Goal: Task Accomplishment & Management: Manage account settings

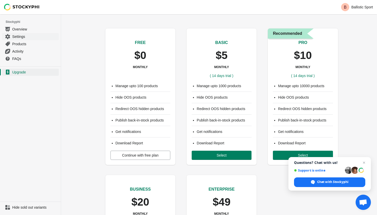
click at [21, 36] on span "Settings" at bounding box center [35, 36] width 46 height 5
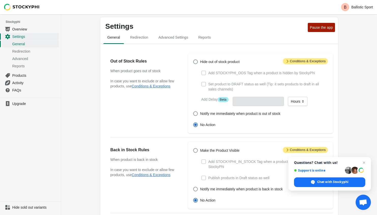
scroll to position [3, 0]
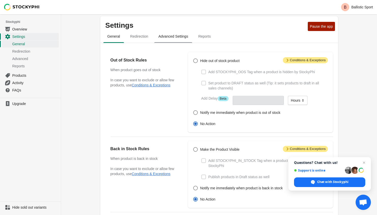
click at [167, 38] on span "Advanced Settings" at bounding box center [173, 36] width 38 height 9
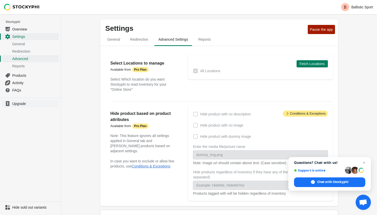
click at [16, 103] on span "Upgrade" at bounding box center [35, 103] width 46 height 5
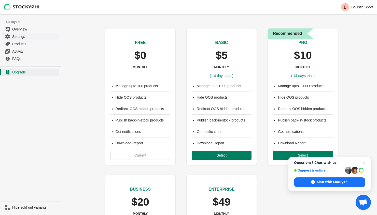
click at [23, 36] on span "Settings" at bounding box center [35, 36] width 46 height 5
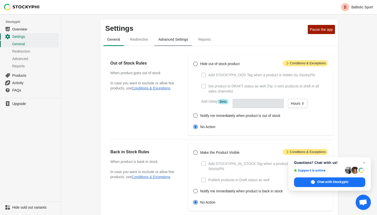
click at [175, 41] on span "Advanced Settings" at bounding box center [173, 39] width 38 height 9
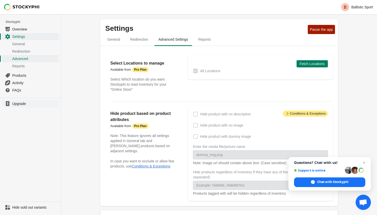
click at [25, 105] on span "Upgrade" at bounding box center [35, 103] width 46 height 5
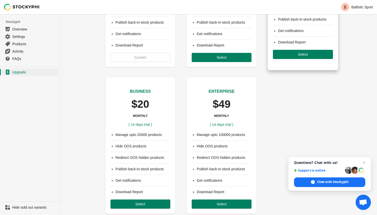
scroll to position [99, 0]
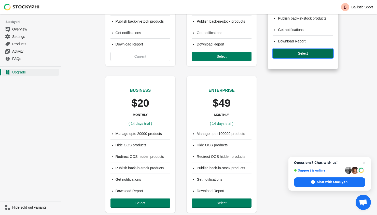
click at [307, 53] on span "Select" at bounding box center [303, 53] width 10 height 4
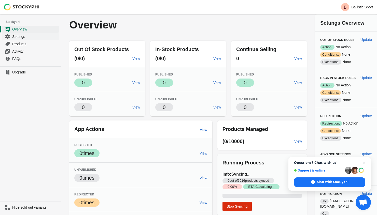
click at [12, 35] on span "Settings" at bounding box center [35, 36] width 46 height 5
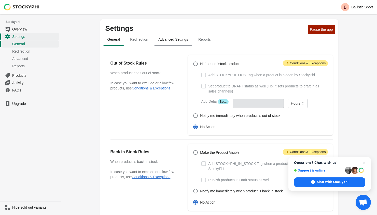
click at [166, 41] on span "Advanced Settings" at bounding box center [173, 39] width 38 height 9
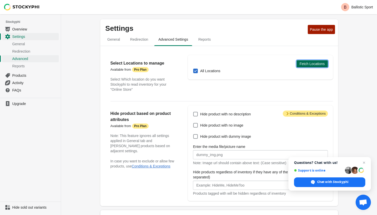
click at [315, 64] on span "Fetch Locations" at bounding box center [312, 64] width 25 height 4
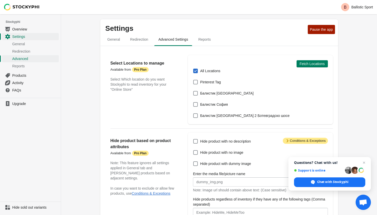
click at [196, 70] on span at bounding box center [195, 71] width 5 height 5
click at [193, 69] on input "All Locations" at bounding box center [193, 69] width 0 height 0
checkbox input "false"
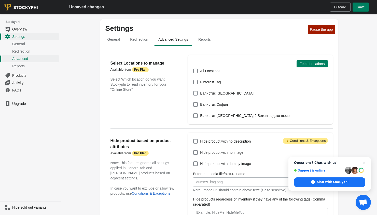
click at [196, 93] on span at bounding box center [195, 93] width 5 height 5
click at [193, 91] on input "Балистик Плевен" at bounding box center [193, 91] width 0 height 0
checkbox input "true"
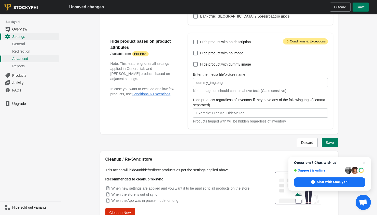
scroll to position [105, 0]
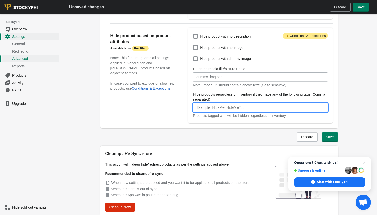
click at [265, 106] on input "Hide products regardless of inventory if they have any of the following tags (C…" at bounding box center [260, 107] width 135 height 9
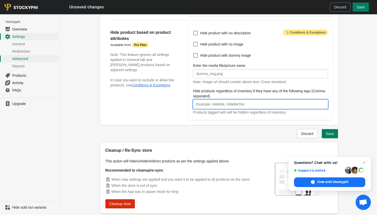
scroll to position [124, 0]
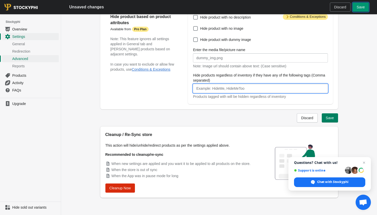
click at [360, 3] on button "Save" at bounding box center [360, 7] width 16 height 9
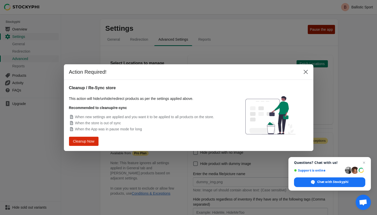
scroll to position [111, 0]
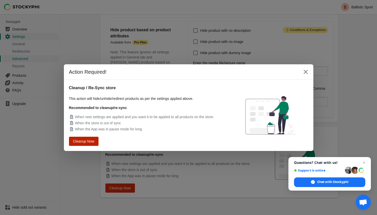
click at [90, 140] on span "Cleanup Now" at bounding box center [83, 141] width 19 height 4
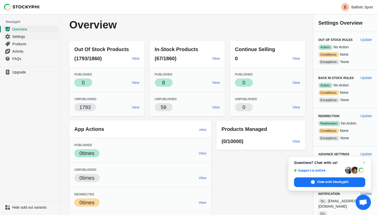
click at [20, 37] on span "Settings" at bounding box center [35, 36] width 46 height 5
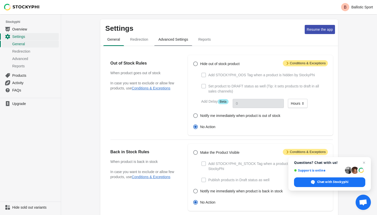
click at [183, 42] on span "Advanced Settings" at bounding box center [173, 39] width 38 height 9
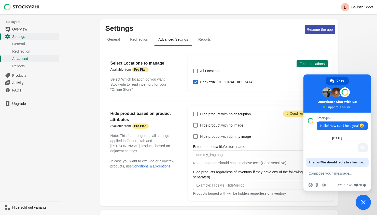
type textarea "Is it possible to hide items from a specific location even if they are not out …"
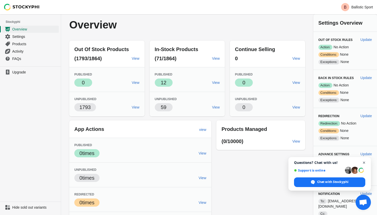
click at [365, 163] on span "Close chat" at bounding box center [364, 163] width 6 height 6
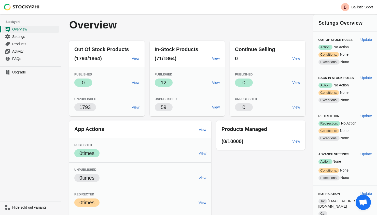
click at [362, 205] on span "Open chat" at bounding box center [363, 203] width 8 height 7
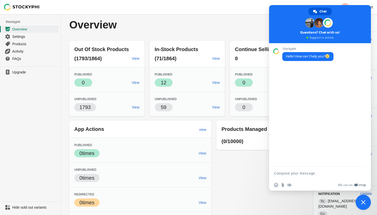
click at [299, 175] on textarea "Compose your message..." at bounding box center [314, 173] width 80 height 5
type textarea "hi"
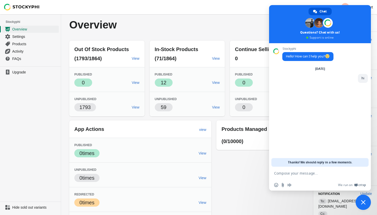
click at [283, 172] on textarea "Compose your message..." at bounding box center [314, 173] width 80 height 5
paste textarea "Is it possible to hide items from a specific location even if they are not out …"
type textarea "Is it possible to hide items from a specific location even if they are not out …"
click at [313, 130] on div "Stockyphi Hello! How can I help you? [DATE] hi 5 minutes ago Is it possible to …" at bounding box center [320, 105] width 102 height 124
click at [302, 176] on textarea "Compose your message..." at bounding box center [314, 173] width 80 height 5
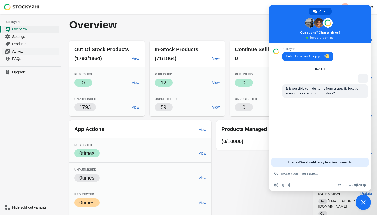
click at [20, 50] on span "Activity" at bounding box center [35, 51] width 46 height 5
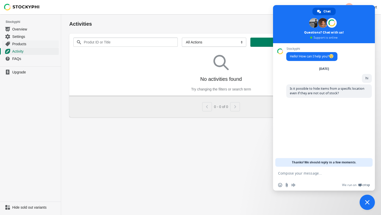
click at [21, 44] on span "Products" at bounding box center [35, 43] width 46 height 5
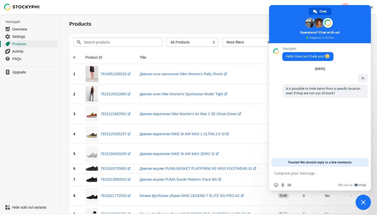
click at [365, 201] on span "Close chat" at bounding box center [363, 202] width 5 height 5
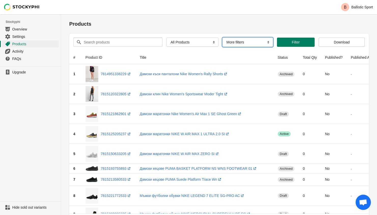
click at [251, 43] on select "More filters Delayed product hide" at bounding box center [247, 42] width 50 height 9
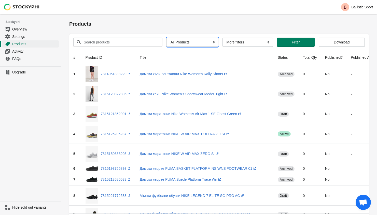
click at [195, 42] on select "All Products InStock InStock Published InStock Un-Published OOS OOS Published O…" at bounding box center [192, 42] width 52 height 9
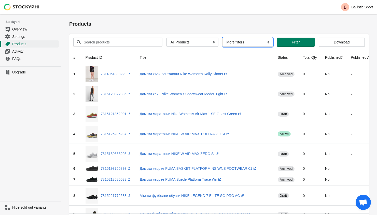
click at [250, 41] on select "More filters Delayed product hide" at bounding box center [247, 42] width 50 height 9
click at [294, 42] on span "Filter" at bounding box center [296, 42] width 8 height 4
click at [19, 51] on span "Activity" at bounding box center [35, 51] width 46 height 5
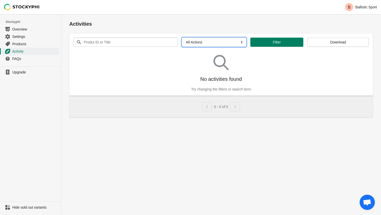
click at [194, 45] on select "All Actions Hide Products Show Products Redirect Products Send Notification" at bounding box center [214, 42] width 64 height 9
click at [15, 58] on span "FAQs" at bounding box center [35, 58] width 46 height 5
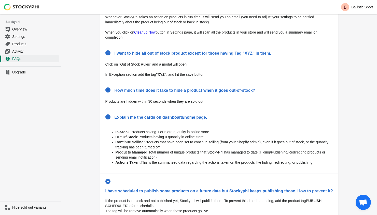
scroll to position [212, 0]
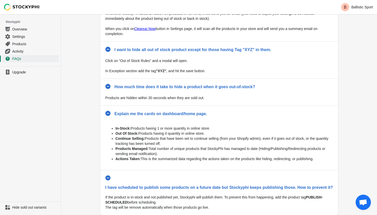
click at [23, 207] on span "Hide sold out variants" at bounding box center [35, 207] width 46 height 5
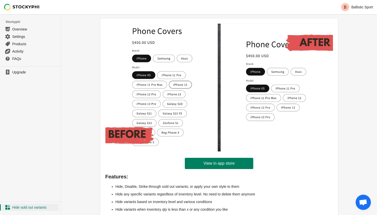
scroll to position [45, 0]
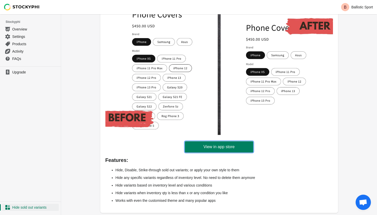
click at [222, 147] on span "View in app store" at bounding box center [218, 147] width 31 height 5
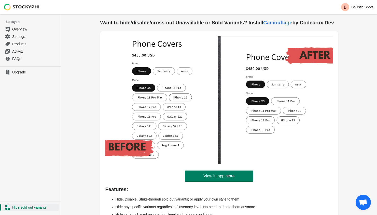
scroll to position [0, 0]
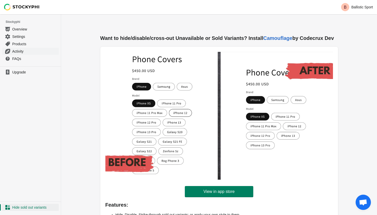
click at [21, 52] on span "Activity" at bounding box center [35, 51] width 46 height 5
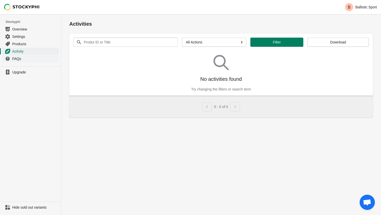
click at [18, 59] on span "FAQs" at bounding box center [35, 58] width 46 height 5
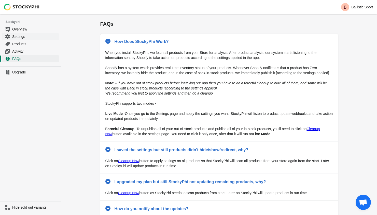
click at [19, 37] on span "Settings" at bounding box center [35, 36] width 46 height 5
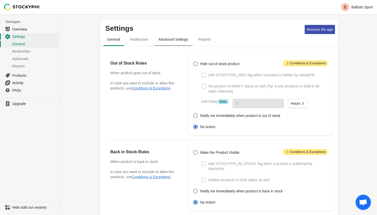
click at [176, 39] on span "Advanced Settings" at bounding box center [173, 39] width 38 height 9
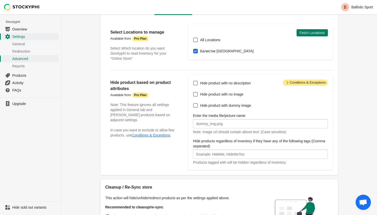
scroll to position [84, 0]
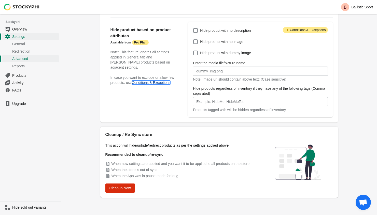
click at [167, 81] on button "Conditions & Exceptions" at bounding box center [151, 83] width 39 height 4
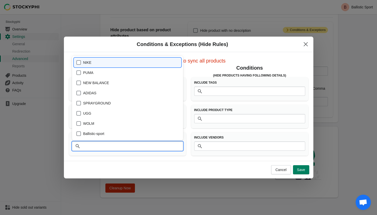
click at [110, 148] on input "Vendors" at bounding box center [132, 146] width 101 height 9
click at [175, 49] on div "Conditions & Exceptions (Hide Rules)" at bounding box center [188, 45] width 249 height 16
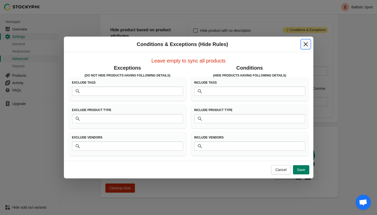
click at [307, 42] on icon "Close" at bounding box center [305, 44] width 4 height 4
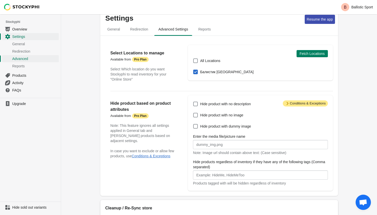
scroll to position [9, 0]
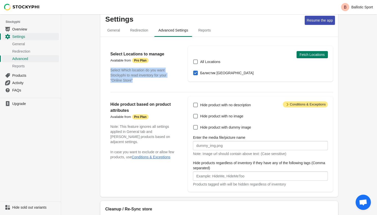
drag, startPoint x: 110, startPoint y: 70, endPoint x: 165, endPoint y: 82, distance: 55.8
click at [165, 82] on p "Select Which location do you want Stockyphi to read inventory for your "Online …" at bounding box center [143, 75] width 67 height 15
copy p "Select Which location do you want Stockyphi to read inventory for your "Online …"
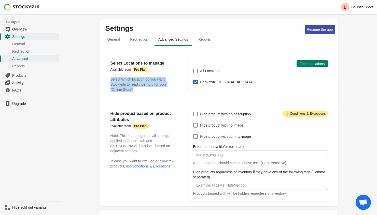
scroll to position [0, 0]
click at [144, 41] on span "Redirection" at bounding box center [139, 39] width 26 height 9
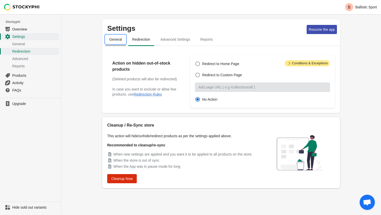
click at [118, 41] on span "General" at bounding box center [115, 39] width 21 height 9
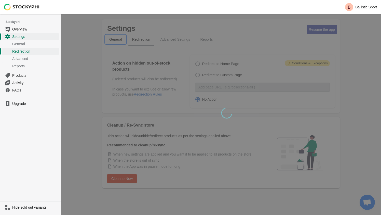
select select "hours"
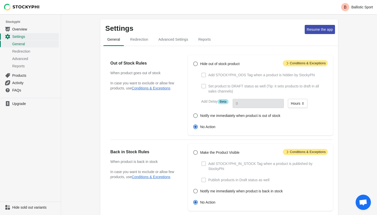
click at [321, 88] on span "Set product to DRAFT status as well (Tip: it sets products to draft in all sale…" at bounding box center [267, 89] width 119 height 10
click at [174, 40] on span "Advanced Settings" at bounding box center [173, 39] width 38 height 9
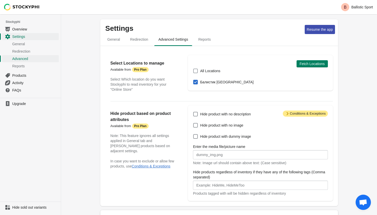
click at [196, 71] on span at bounding box center [195, 71] width 5 height 5
click at [193, 69] on input "All Locations" at bounding box center [193, 69] width 0 height 0
checkbox input "true"
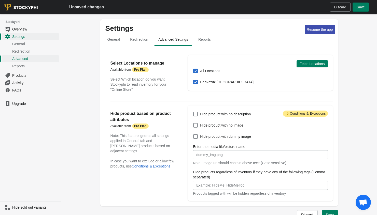
click at [196, 82] on span at bounding box center [195, 82] width 5 height 5
click at [193, 80] on input "Балистик Плевен" at bounding box center [193, 80] width 0 height 0
checkbox input "false"
click at [196, 70] on span at bounding box center [195, 71] width 5 height 5
click at [193, 69] on input "All Locations" at bounding box center [193, 69] width 0 height 0
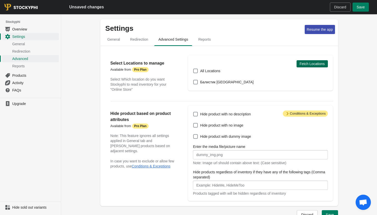
click at [317, 63] on span "Fetch Locations" at bounding box center [312, 64] width 25 height 4
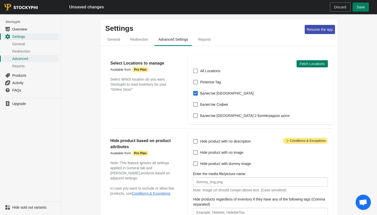
click at [195, 71] on span at bounding box center [195, 71] width 5 height 5
click at [193, 69] on input "All Locations" at bounding box center [193, 69] width 0 height 0
checkbox input "true"
click at [197, 81] on span at bounding box center [195, 82] width 5 height 5
click at [193, 80] on input "Pinterest Tag" at bounding box center [193, 80] width 0 height 0
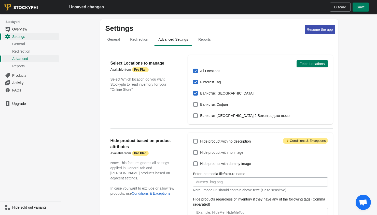
checkbox input "true"
click at [196, 101] on div "All Locations Pinterest Tag Балистик Плевен Балистик София Балистик София 2 Бот…" at bounding box center [258, 93] width 140 height 52
click at [196, 104] on span at bounding box center [195, 104] width 5 height 5
click at [193, 103] on input "Балистик София" at bounding box center [193, 102] width 0 height 0
checkbox input "true"
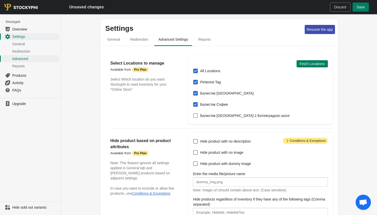
click at [197, 115] on span at bounding box center [195, 115] width 5 height 5
click at [193, 114] on input "Балистик София 2 Ботевградско шосе" at bounding box center [193, 113] width 0 height 0
checkbox input "true"
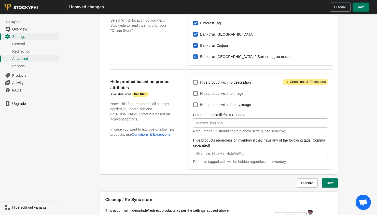
scroll to position [63, 0]
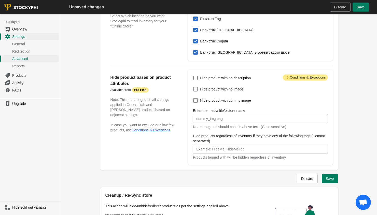
click at [196, 89] on span at bounding box center [195, 89] width 5 height 5
click at [193, 87] on input "Hide product with no image" at bounding box center [193, 87] width 0 height 0
checkbox input "true"
click at [362, 6] on span "Save" at bounding box center [361, 7] width 8 height 4
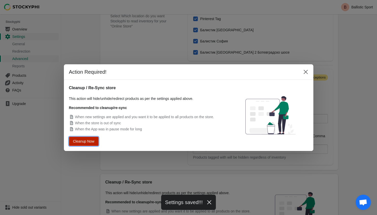
click at [88, 141] on span "Cleanup Now" at bounding box center [84, 141] width 20 height 4
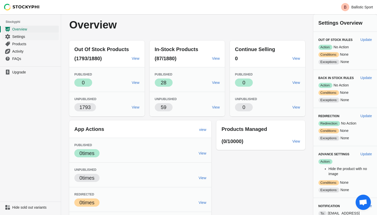
click at [18, 37] on span "Settings" at bounding box center [35, 36] width 46 height 5
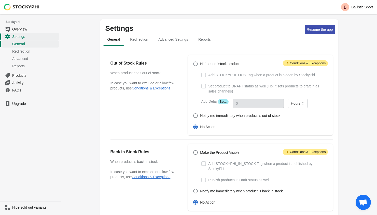
click at [196, 63] on span at bounding box center [195, 64] width 5 height 5
click at [193, 62] on input "Hide out of stock product" at bounding box center [193, 62] width 0 height 0
radio input "true"
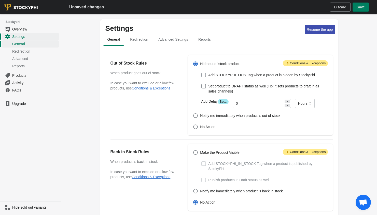
click at [203, 75] on span at bounding box center [203, 75] width 5 height 5
click at [202, 73] on input "Add STOCKYPHI_OOS Tag when a product is hidden by StockyPhi" at bounding box center [201, 73] width 0 height 0
checkbox input "true"
click at [163, 105] on div "Out of Stock Rules When product goes out of stock In case you want to exclude o…" at bounding box center [146, 95] width 73 height 80
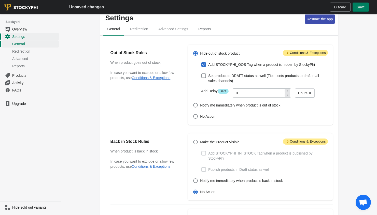
scroll to position [54, 0]
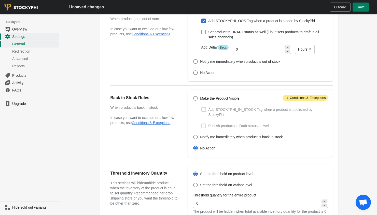
click at [197, 99] on span at bounding box center [195, 98] width 5 height 5
click at [193, 96] on input "Make the Product Visible" at bounding box center [193, 96] width 0 height 0
radio input "true"
click at [202, 109] on span at bounding box center [203, 109] width 5 height 5
click at [202, 108] on input "Add STOCKYPHI_IN_STOCK Tag when a product is published by StockyPhi" at bounding box center [201, 107] width 0 height 0
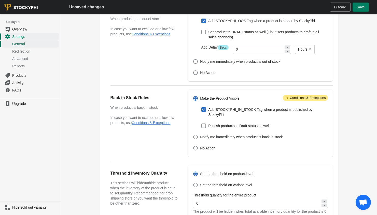
checkbox input "true"
click at [362, 9] on span "Save" at bounding box center [361, 7] width 8 height 4
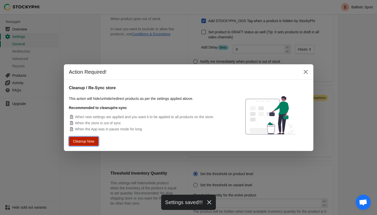
click at [83, 140] on span "Cleanup Now" at bounding box center [83, 141] width 19 height 4
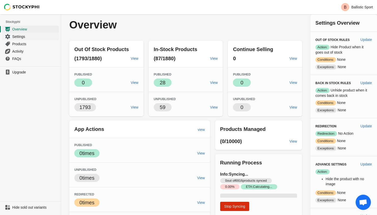
click at [21, 37] on span "Settings" at bounding box center [35, 36] width 46 height 5
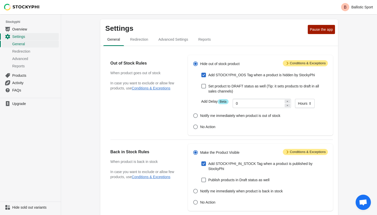
click at [298, 64] on span "Attention Conditions & Exceptions" at bounding box center [305, 63] width 45 height 6
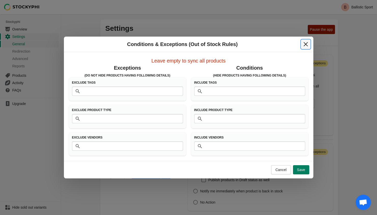
click at [306, 42] on icon "Close" at bounding box center [305, 44] width 5 height 5
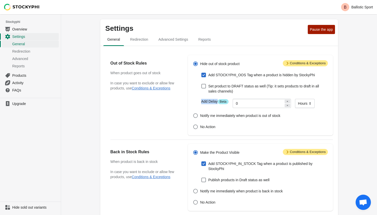
drag, startPoint x: 217, startPoint y: 102, endPoint x: 201, endPoint y: 103, distance: 15.6
click at [201, 103] on label "Add Delay Info Beta" at bounding box center [214, 101] width 27 height 5
copy label "Add Delay"
click at [140, 43] on span "Redirection" at bounding box center [139, 39] width 26 height 9
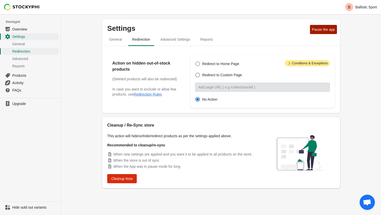
click at [197, 65] on span at bounding box center [197, 64] width 5 height 5
click at [195, 62] on input "Redirect to Home Page" at bounding box center [195, 62] width 0 height 0
radio input "true"
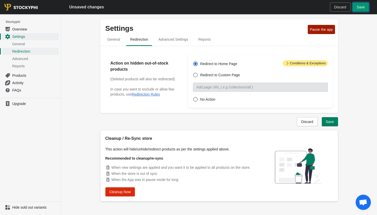
click at [362, 7] on span "Save" at bounding box center [361, 7] width 8 height 4
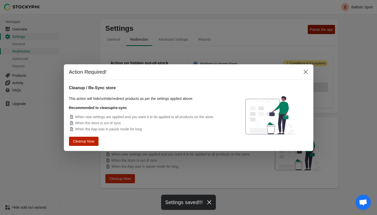
click at [84, 141] on span "Cleanup Now" at bounding box center [83, 141] width 21 height 4
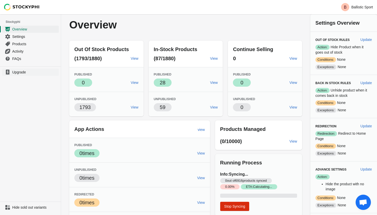
click at [22, 73] on span "Upgrade" at bounding box center [35, 72] width 46 height 5
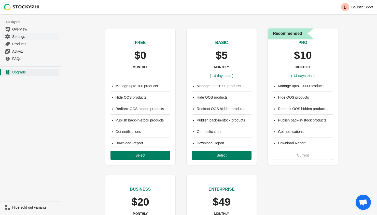
click at [21, 37] on span "Settings" at bounding box center [35, 36] width 46 height 5
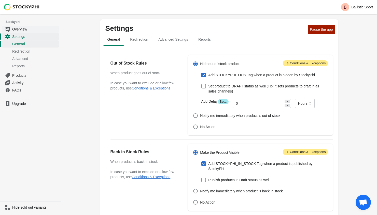
click at [22, 30] on span "Overview" at bounding box center [35, 29] width 46 height 5
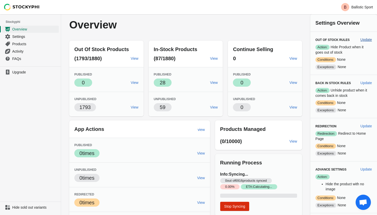
click at [369, 40] on span "Update" at bounding box center [365, 40] width 11 height 4
select select "hours"
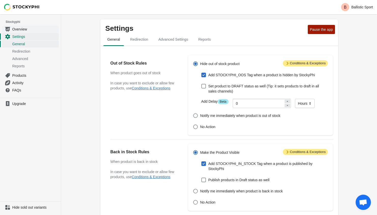
click at [22, 29] on span "Overview" at bounding box center [35, 29] width 46 height 5
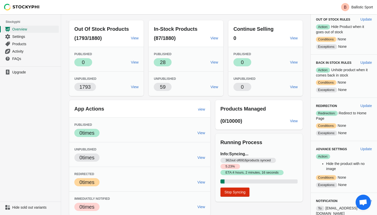
scroll to position [25, 0]
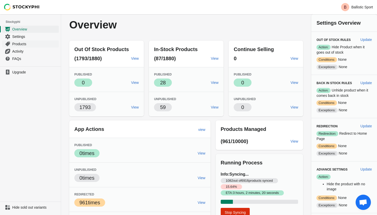
click at [22, 44] on span "Products" at bounding box center [35, 43] width 46 height 5
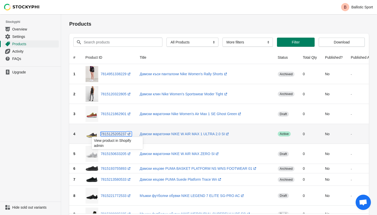
click at [118, 134] on link "7815125205237 (opens a new window)" at bounding box center [116, 134] width 31 height 4
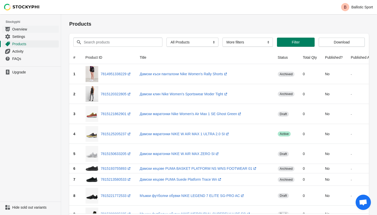
click at [13, 29] on span "Overview" at bounding box center [35, 29] width 46 height 5
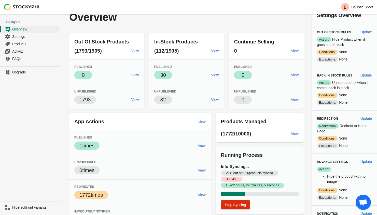
scroll to position [25, 0]
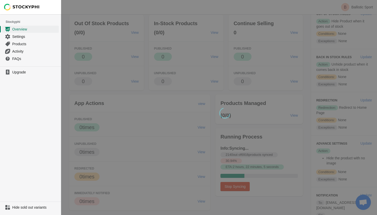
scroll to position [25, 0]
